Goal: Task Accomplishment & Management: Manage account settings

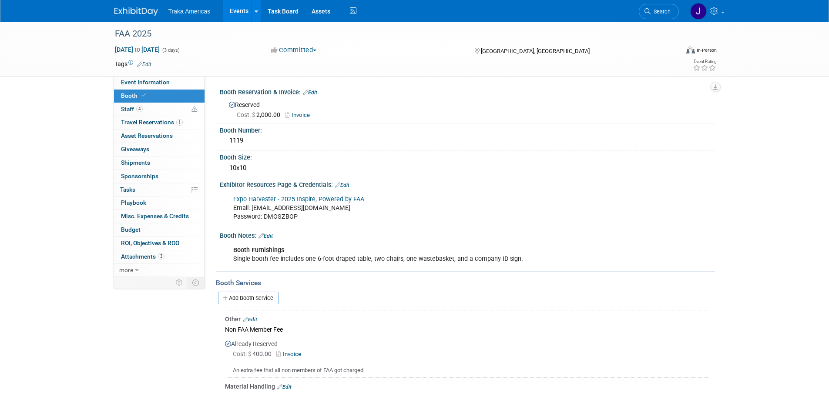
click at [129, 11] on img at bounding box center [135, 11] width 43 height 9
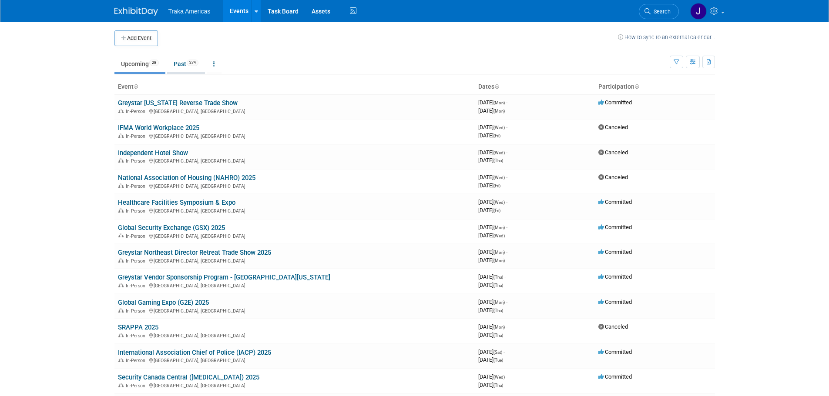
click at [178, 63] on link "Past 274" at bounding box center [186, 64] width 38 height 17
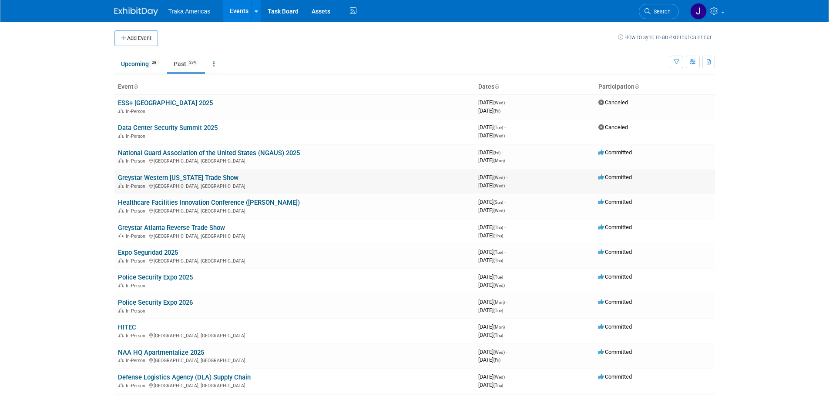
click at [174, 177] on link "Greystar Western [US_STATE] Trade Show" at bounding box center [178, 178] width 120 height 8
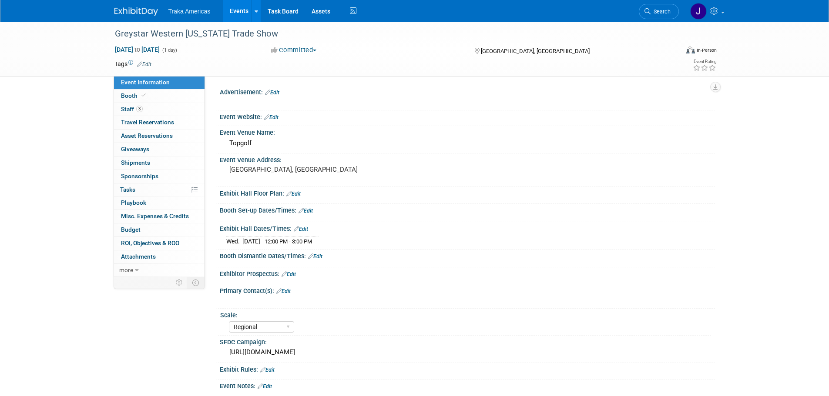
select select "Regional"
click at [47, 181] on div "Greystar Western Washington Trade Show Aug 20, 2025 to Aug 20, 2025 (1 day) Aug…" at bounding box center [414, 222] width 829 height 400
click at [337, 352] on div "https://traka.lightning.force.com/lightning/r/Campaign/701VT00000U6HePYAV/view" at bounding box center [467, 352] width 482 height 13
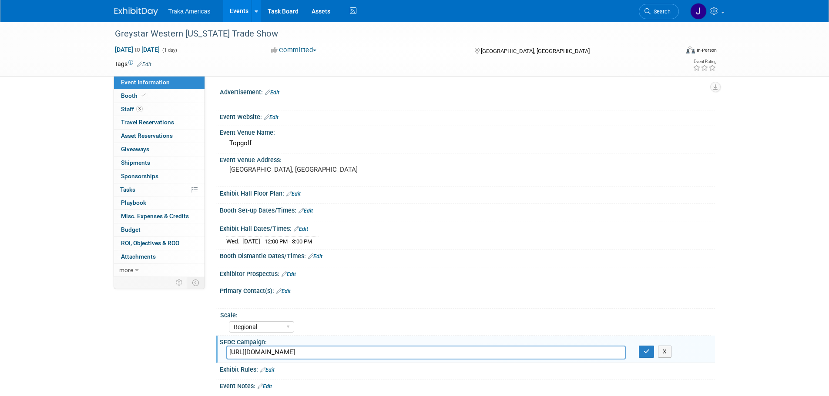
click at [337, 352] on input "https://traka.lightning.force.com/lightning/r/Campaign/701VT00000U6HePYAV/view" at bounding box center [425, 352] width 399 height 13
click at [651, 348] on button "button" at bounding box center [647, 352] width 16 height 12
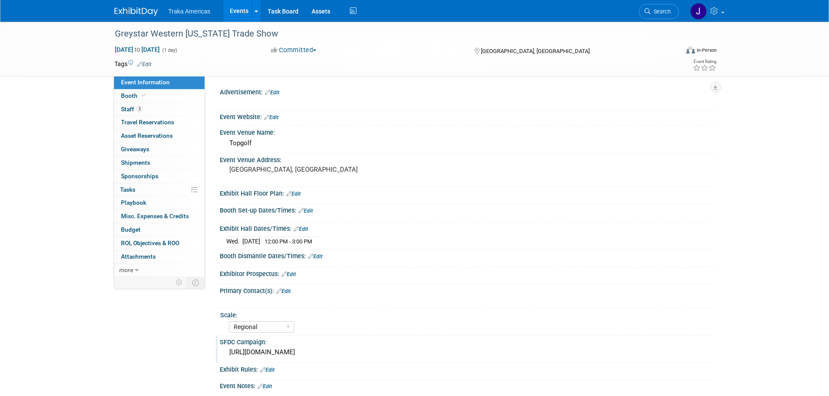
drag, startPoint x: 23, startPoint y: 261, endPoint x: 24, endPoint y: 257, distance: 4.9
click at [23, 261] on div "Greystar Western Washington Trade Show Aug 20, 2025 to Aug 20, 2025 (1 day) Aug…" at bounding box center [414, 222] width 829 height 400
click at [126, 13] on img at bounding box center [135, 11] width 43 height 9
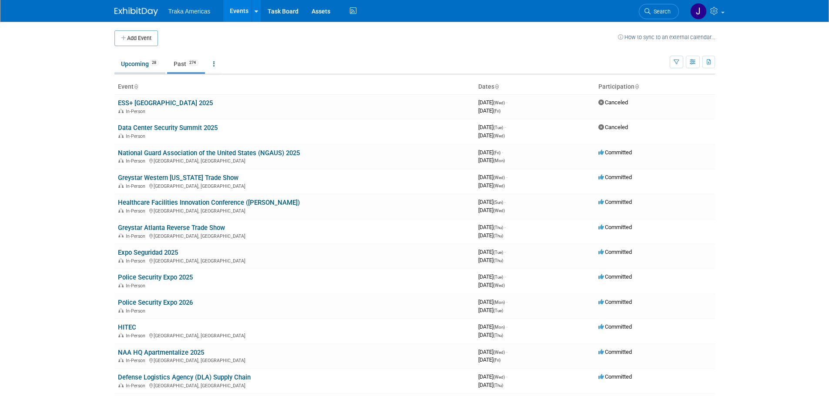
click at [136, 68] on link "Upcoming 28" at bounding box center [139, 64] width 51 height 17
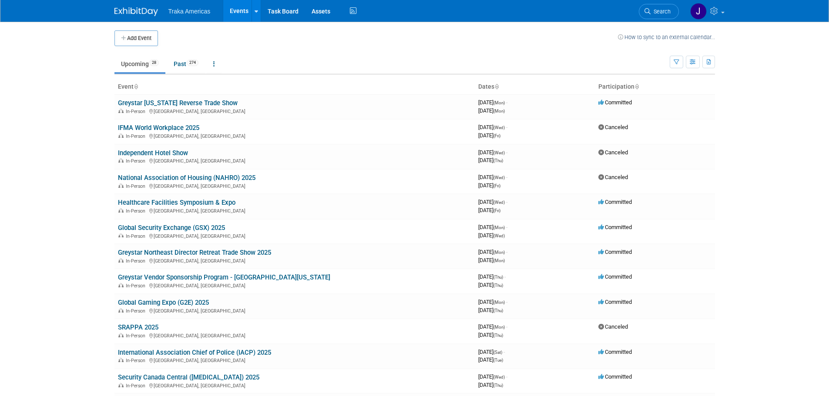
click at [184, 352] on link "International Association Chief of Police (IACP) 2025" at bounding box center [194, 353] width 153 height 8
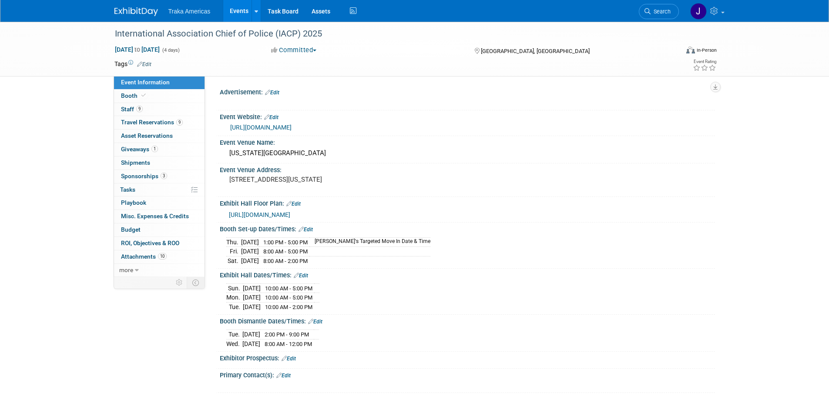
select select "National"
click at [136, 98] on span "Booth" at bounding box center [134, 95] width 27 height 7
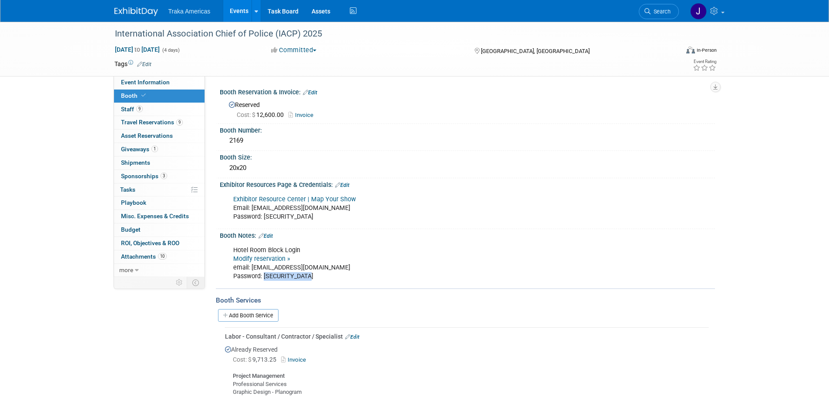
drag, startPoint x: 311, startPoint y: 276, endPoint x: 264, endPoint y: 279, distance: 47.1
click at [264, 279] on div "Hotel Room Block Login Modify reservation » email: jsaenz@trakausa.com Password…" at bounding box center [423, 263] width 392 height 43
copy div "IACPhotel2025!"
click at [168, 124] on span "Travel Reservations 9" at bounding box center [152, 122] width 62 height 7
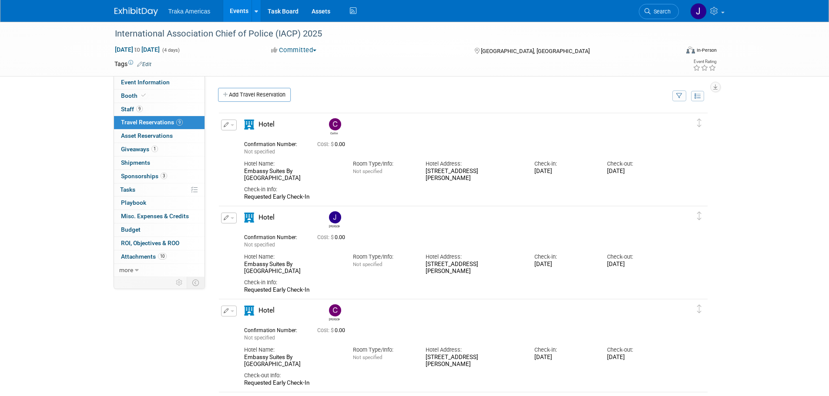
click at [141, 5] on link at bounding box center [141, 7] width 54 height 7
